Goal: Information Seeking & Learning: Learn about a topic

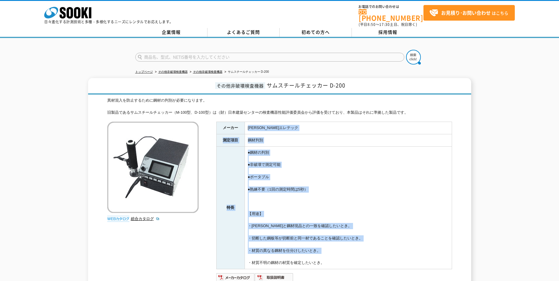
drag, startPoint x: 247, startPoint y: 125, endPoint x: 351, endPoint y: 250, distance: 162.4
click at [351, 250] on tbody "メーカー [PERSON_NAME]エレテック 測定項目 鋼材判別 特長 ●鋼材の判別 ●非破壊で測定可能 ●ポータブル ●熟練不要（1回の測定時間は5秒） …" at bounding box center [333, 195] width 235 height 147
click at [351, 250] on td "●鋼材の判別 ●非破壊で測定可能 ●ポータブル ●熟練不要（1回の測定時間は5秒） 【用途】 ・ミルシートと鋼材現品との一致を確認したいとき。 ・切断した鋼板…" at bounding box center [348, 207] width 207 height 123
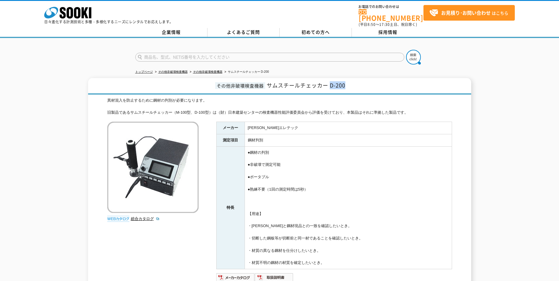
drag, startPoint x: 331, startPoint y: 81, endPoint x: 346, endPoint y: 82, distance: 15.3
click at [346, 82] on h1 "その他非破壊検査機器 サムスチールチェッカー D-200" at bounding box center [279, 86] width 383 height 16
drag, startPoint x: 346, startPoint y: 82, endPoint x: 331, endPoint y: 84, distance: 16.0
click at [331, 84] on h1 "その他非破壊検査機器 サムスチールチェッカー D-200" at bounding box center [279, 86] width 383 height 16
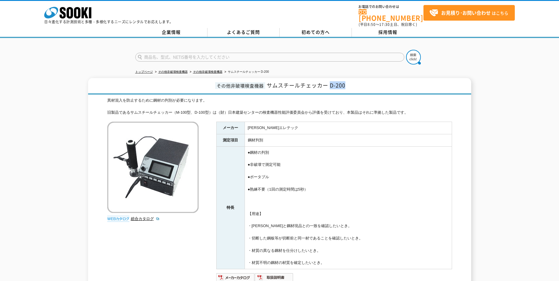
click at [331, 84] on span "サムスチールチェッカー D-200" at bounding box center [306, 85] width 79 height 8
drag, startPoint x: 331, startPoint y: 84, endPoint x: 345, endPoint y: 83, distance: 14.7
click at [345, 83] on span "サムスチールチェッカー D-200" at bounding box center [306, 85] width 79 height 8
click at [346, 82] on h1 "その他非破壊検査機器 サムスチールチェッカー D-200" at bounding box center [279, 86] width 383 height 16
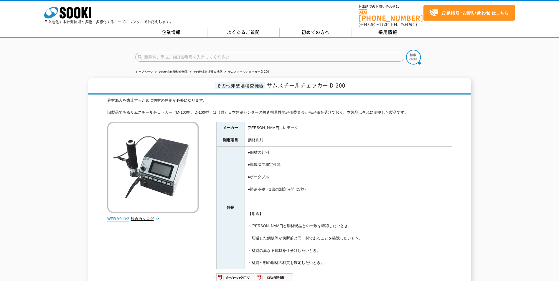
click at [346, 82] on h1 "その他非破壊検査機器 サムスチールチェッカー D-200" at bounding box center [279, 86] width 383 height 16
drag, startPoint x: 346, startPoint y: 82, endPoint x: 332, endPoint y: 83, distance: 14.2
click at [332, 83] on h1 "その他非破壊検査機器 サムスチールチェッカー D-200" at bounding box center [279, 86] width 383 height 16
click at [332, 83] on span "サムスチールチェッカー D-200" at bounding box center [306, 85] width 79 height 8
drag, startPoint x: 332, startPoint y: 83, endPoint x: 347, endPoint y: 82, distance: 15.3
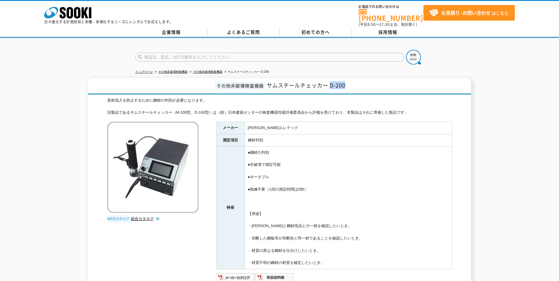
click at [347, 82] on h1 "その他非破壊検査機器 サムスチールチェッカー D-200" at bounding box center [279, 86] width 383 height 16
drag, startPoint x: 351, startPoint y: 82, endPoint x: 331, endPoint y: 83, distance: 19.2
click at [331, 83] on h1 "その他非破壊検査機器 サムスチールチェッカー D-200" at bounding box center [279, 86] width 383 height 16
click at [331, 83] on span "サムスチールチェッカー D-200" at bounding box center [306, 85] width 79 height 8
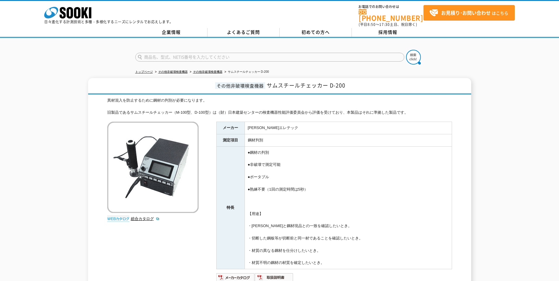
click at [55, 176] on div "その他非破壊検査機器 サムスチールチェッカー D-200 異材混入を防止するために鋼材の判別が必要になります。 旧製品であるサムスチールチェッカー（M-100…" at bounding box center [279, 192] width 559 height 229
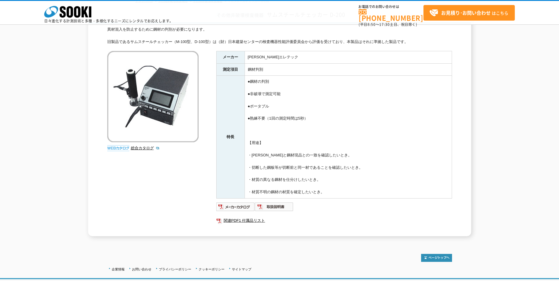
scroll to position [82, 0]
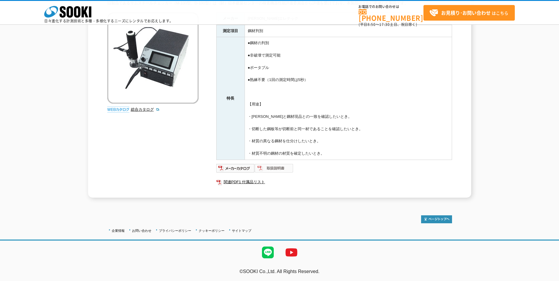
click at [272, 171] on img at bounding box center [274, 168] width 39 height 9
click at [125, 226] on ul "企業情報 お問い合わせ プライバシーポリシー クッキーポリシー サイトマップ" at bounding box center [180, 230] width 147 height 8
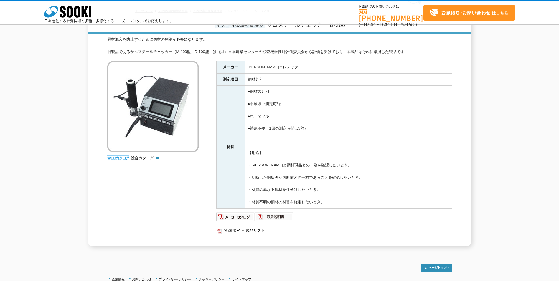
scroll to position [59, 0]
